Goal: Task Accomplishment & Management: Complete application form

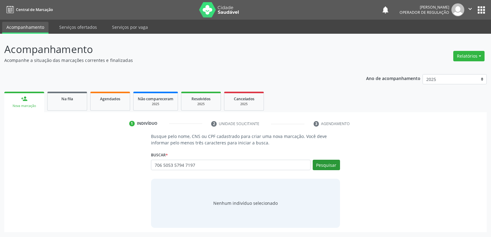
type input "706 5053 5794 7197"
click at [323, 167] on button "Pesquisar" at bounding box center [326, 165] width 27 height 10
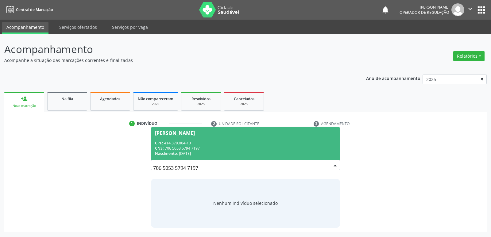
click at [213, 143] on div "CPF: 414.379.004-10" at bounding box center [245, 143] width 181 height 5
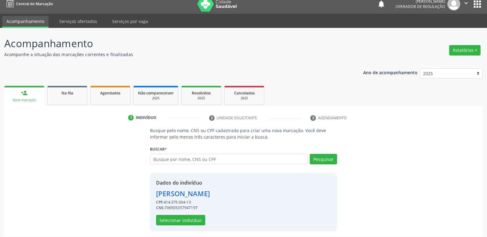
scroll to position [9, 0]
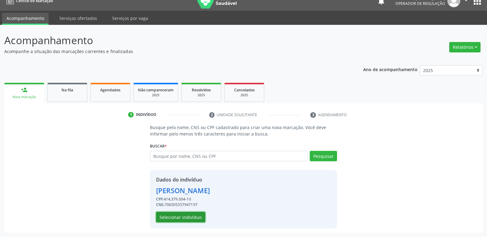
drag, startPoint x: 183, startPoint y: 217, endPoint x: 187, endPoint y: 215, distance: 4.3
click at [187, 215] on button "Selecionar indivíduo" at bounding box center [180, 217] width 49 height 10
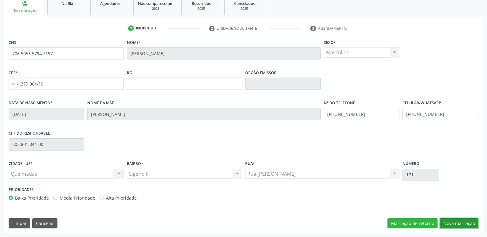
drag, startPoint x: 455, startPoint y: 223, endPoint x: 454, endPoint y: 219, distance: 4.2
click at [456, 223] on button "Nova marcação" at bounding box center [459, 224] width 39 height 10
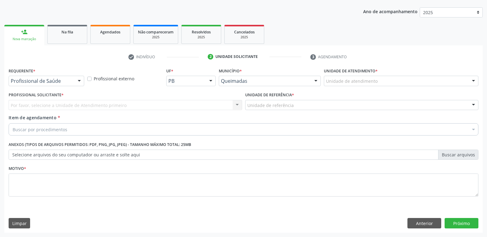
drag, startPoint x: 70, startPoint y: 84, endPoint x: 68, endPoint y: 91, distance: 6.6
click at [68, 86] on div "Profissional de Saúde Profissional de Saúde Paciente Nenhum resultado encontrad…" at bounding box center [47, 81] width 76 height 10
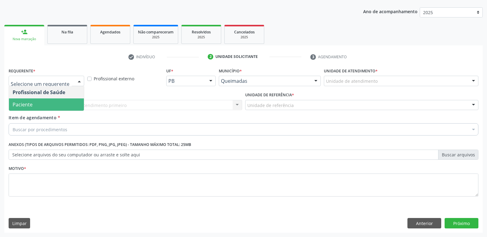
click at [62, 102] on span "Paciente" at bounding box center [46, 105] width 75 height 12
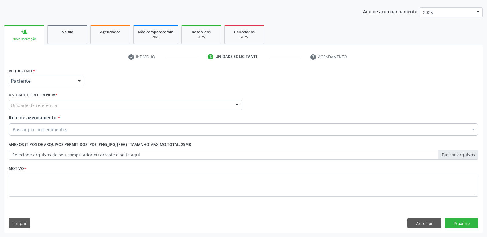
click at [75, 104] on div "Unidade de referência" at bounding box center [125, 105] width 233 height 10
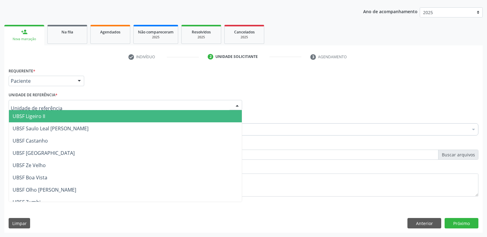
click at [65, 111] on span "UBSF Ligeiro II" at bounding box center [125, 116] width 233 height 12
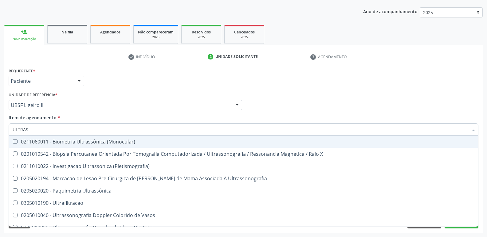
type input "ULTRASS"
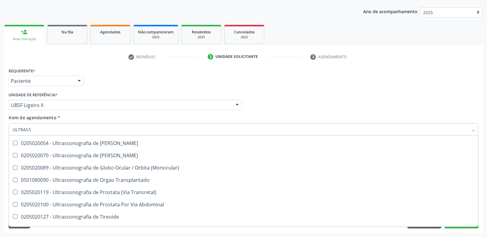
scroll to position [184, 0]
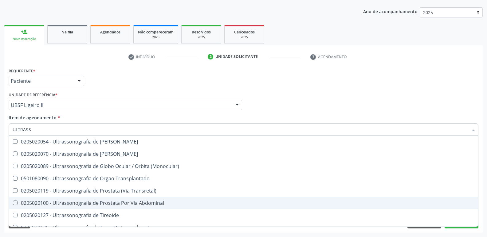
click at [156, 202] on div "0205020100 - Ultrassonografia de Prostata Por Via Abdominal" at bounding box center [244, 203] width 462 height 5
checkbox Abdominal "true"
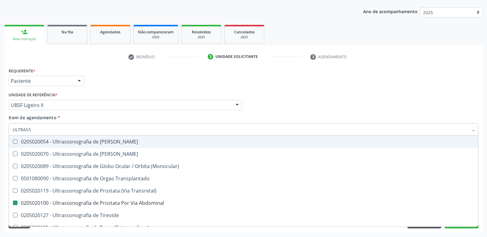
click at [226, 70] on div "Requerente * Paciente Profissional de Saúde Paciente Nenhum resultado encontrad…" at bounding box center [243, 78] width 473 height 24
checkbox X "true"
checkbox Abdominal "false"
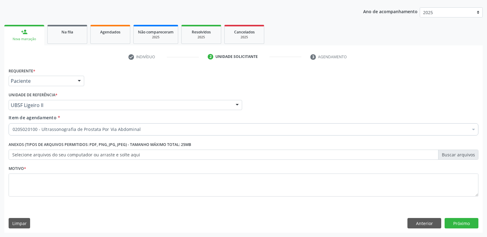
scroll to position [0, 0]
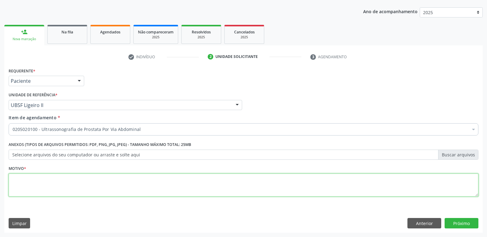
click at [164, 182] on textarea at bounding box center [244, 185] width 470 height 23
paste textarea "706 5053 5794 7197"
drag, startPoint x: 119, startPoint y: 188, endPoint x: 0, endPoint y: 47, distance: 184.3
click at [0, 47] on div "Acompanhamento Acompanhe a situação das marcações correntes e finalizadas Relat…" at bounding box center [243, 102] width 487 height 271
drag, startPoint x: 77, startPoint y: 187, endPoint x: 0, endPoint y: 140, distance: 90.0
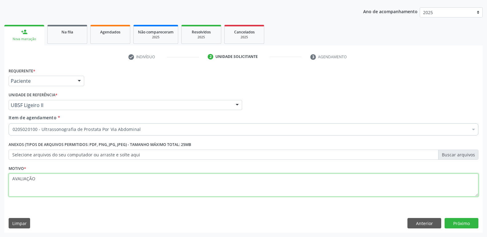
click at [0, 140] on div "Acompanhamento Acompanhe a situação das marcações correntes e finalizadas Relat…" at bounding box center [243, 102] width 487 height 271
type textarea "AVALIAÇÃO"
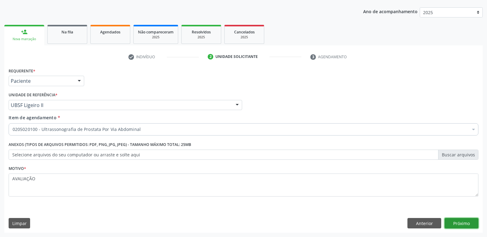
click at [454, 224] on button "Próximo" at bounding box center [461, 223] width 34 height 10
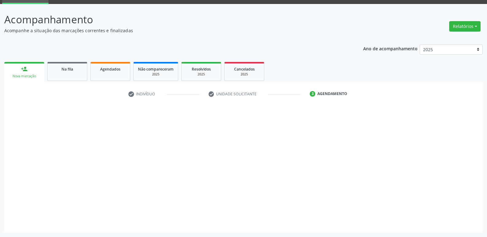
scroll to position [30, 0]
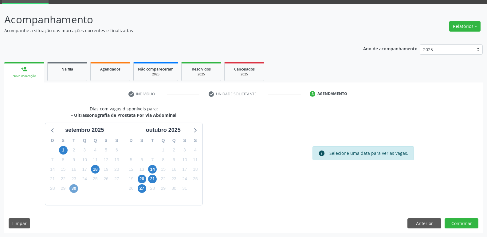
click at [72, 189] on span "30" at bounding box center [73, 189] width 9 height 9
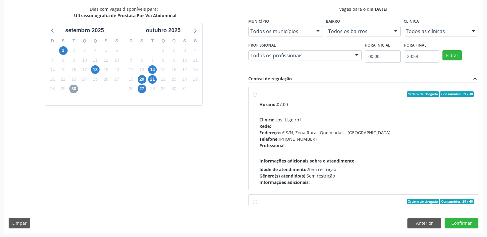
scroll to position [97, 0]
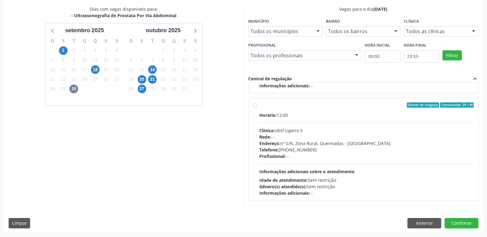
drag, startPoint x: 433, startPoint y: 163, endPoint x: 457, endPoint y: 196, distance: 41.0
click at [433, 165] on div "Horário: 12:00 Clínica: Ubsf Ligeiro II Rede: -- Endereço: [STREET_ADDRESS] - P…" at bounding box center [366, 154] width 215 height 84
radio input "true"
click at [469, 224] on button "Confirmar" at bounding box center [461, 223] width 34 height 10
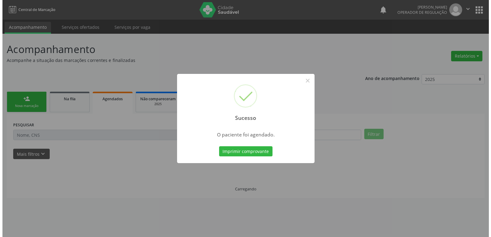
scroll to position [0, 0]
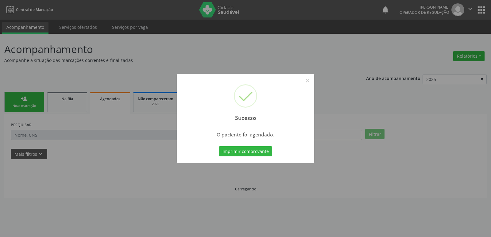
click at [219, 147] on button "Imprimir comprovante" at bounding box center [245, 152] width 53 height 10
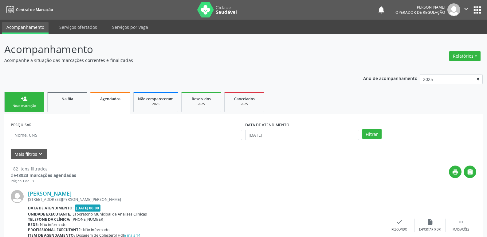
click at [35, 96] on link "person_add Nova marcação" at bounding box center [24, 102] width 40 height 21
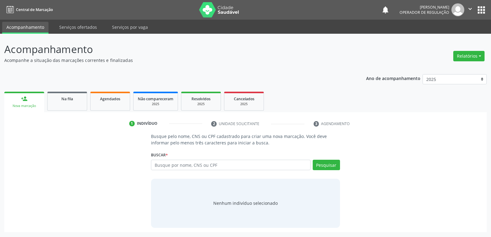
click at [482, 12] on button "apps" at bounding box center [481, 10] width 11 height 11
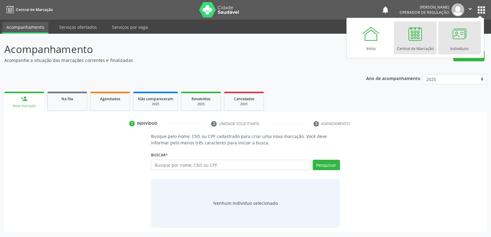
click at [472, 31] on link "Indivíduos" at bounding box center [460, 38] width 43 height 33
